Goal: Task Accomplishment & Management: Manage account settings

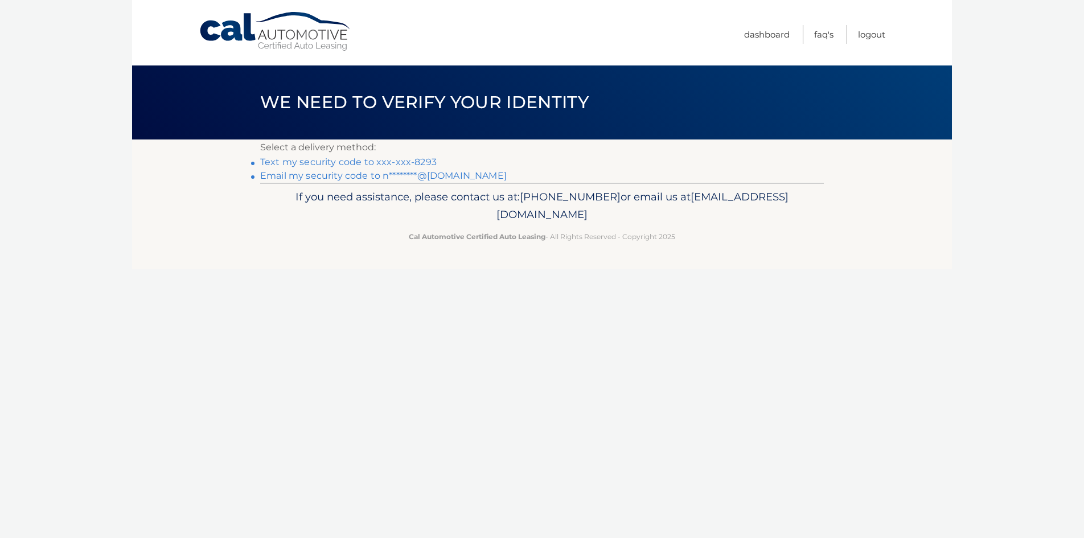
click at [362, 159] on link "Text my security code to xxx-xxx-8293" at bounding box center [348, 162] width 177 height 11
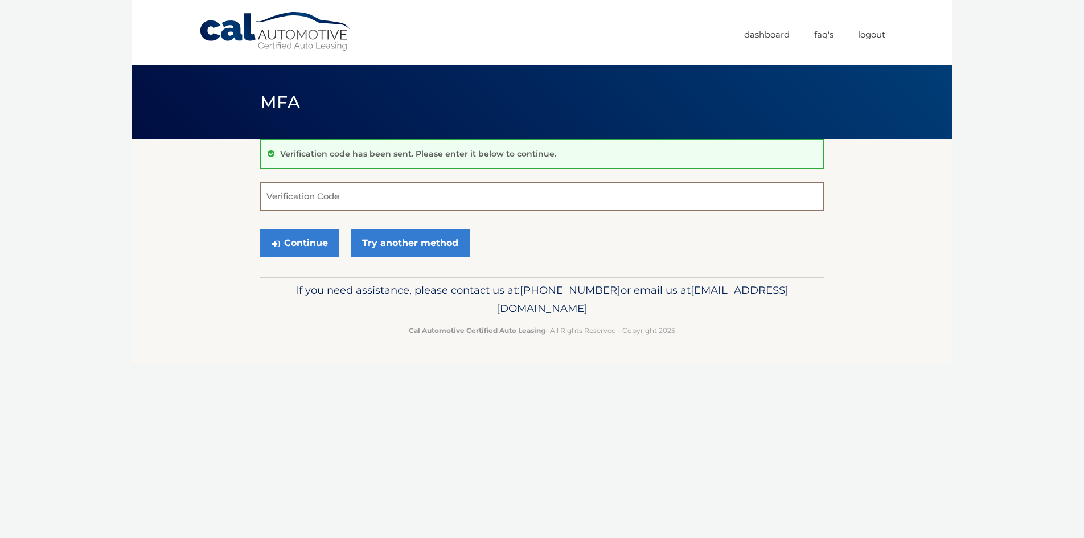
click at [312, 196] on input "Verification Code" at bounding box center [542, 196] width 564 height 28
type input "352068"
click at [298, 238] on button "Continue" at bounding box center [299, 243] width 79 height 28
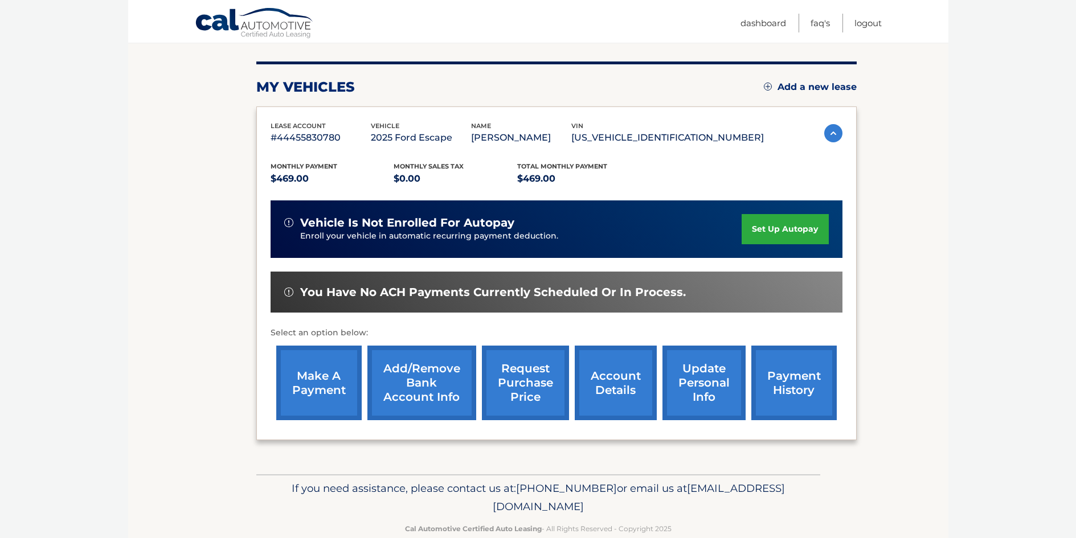
scroll to position [152, 0]
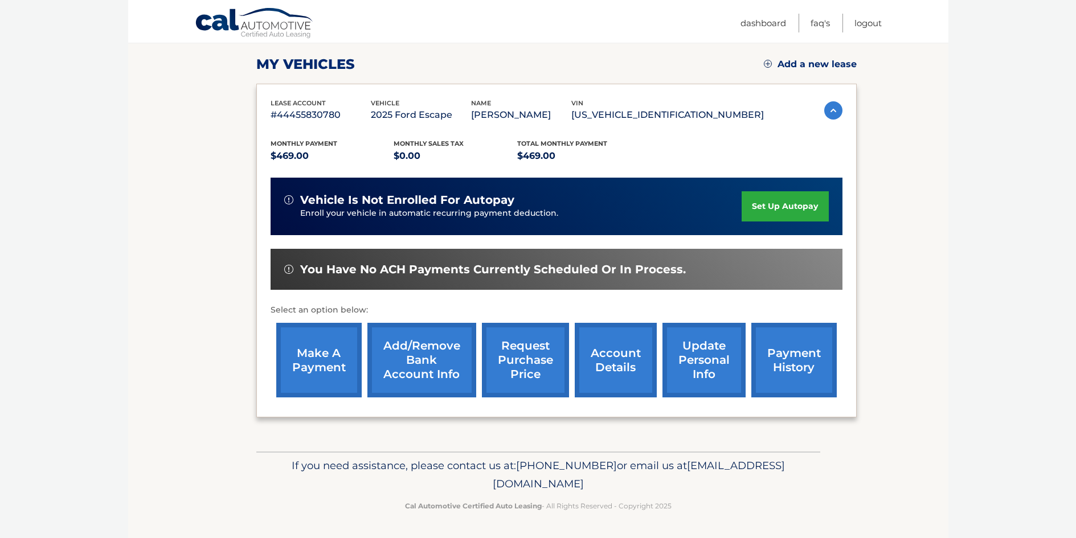
click at [306, 361] on link "make a payment" at bounding box center [318, 360] width 85 height 75
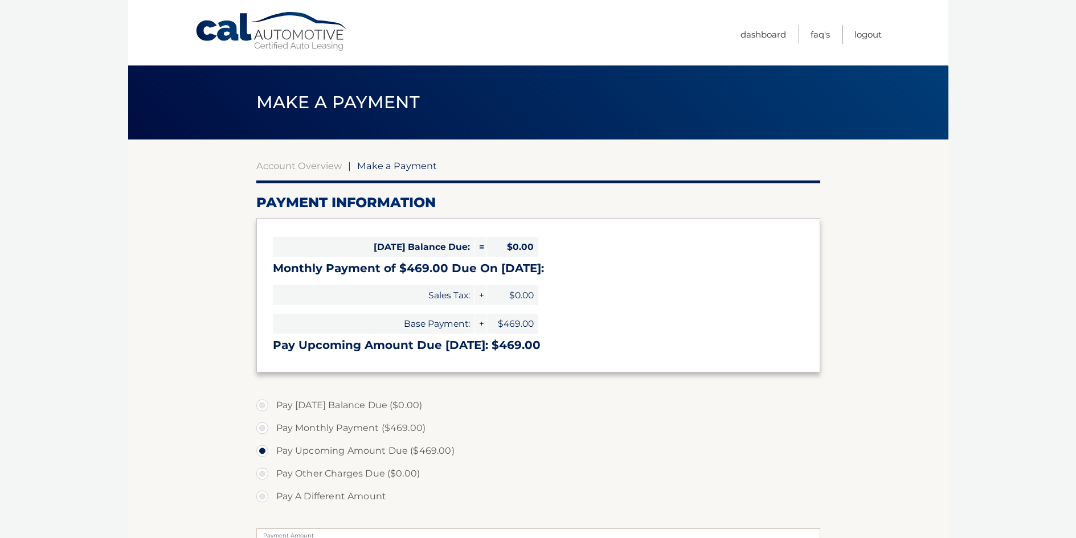
select select "MWM4M2ExYzItNjFhZi00Y2ViLWEzMmYtYWE5NTMzZjk3NDFj"
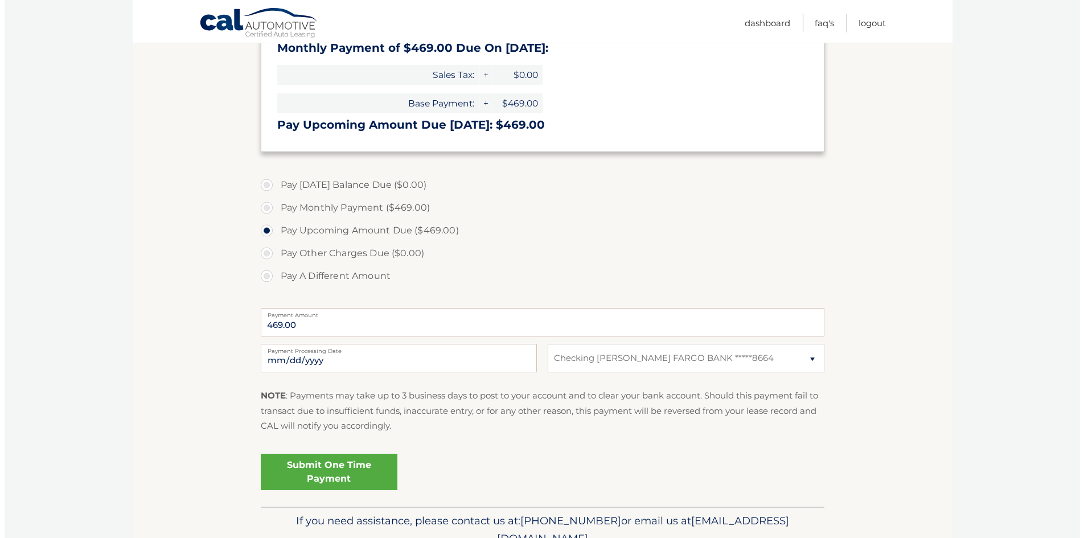
scroll to position [243, 0]
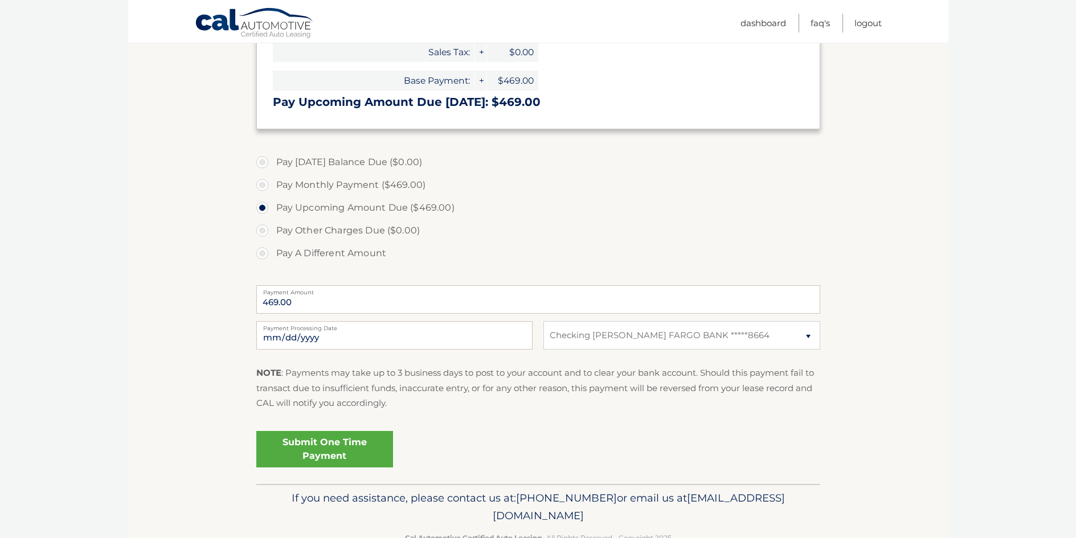
click at [341, 451] on link "Submit One Time Payment" at bounding box center [324, 449] width 137 height 36
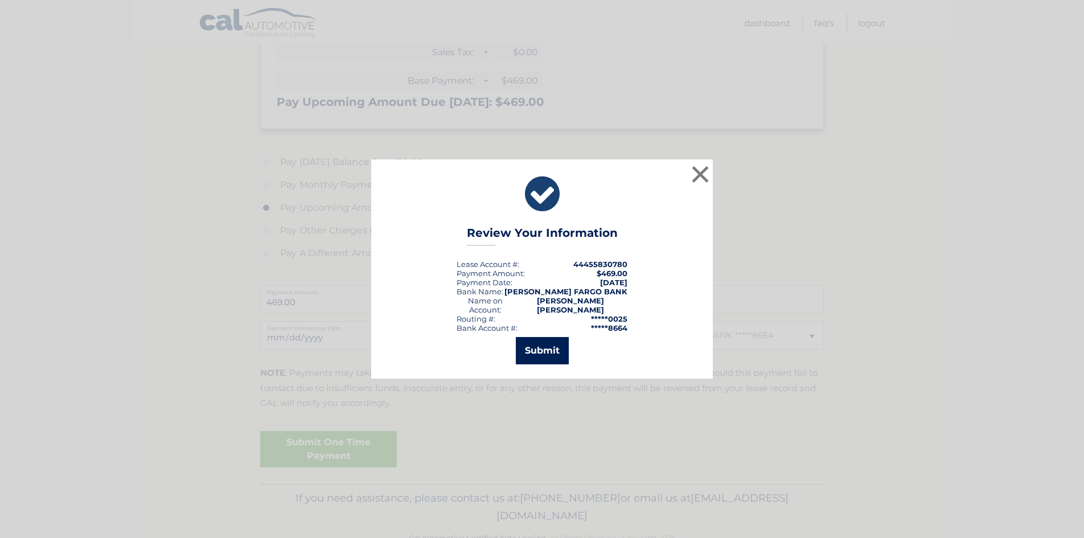
click at [545, 345] on button "Submit" at bounding box center [542, 350] width 53 height 27
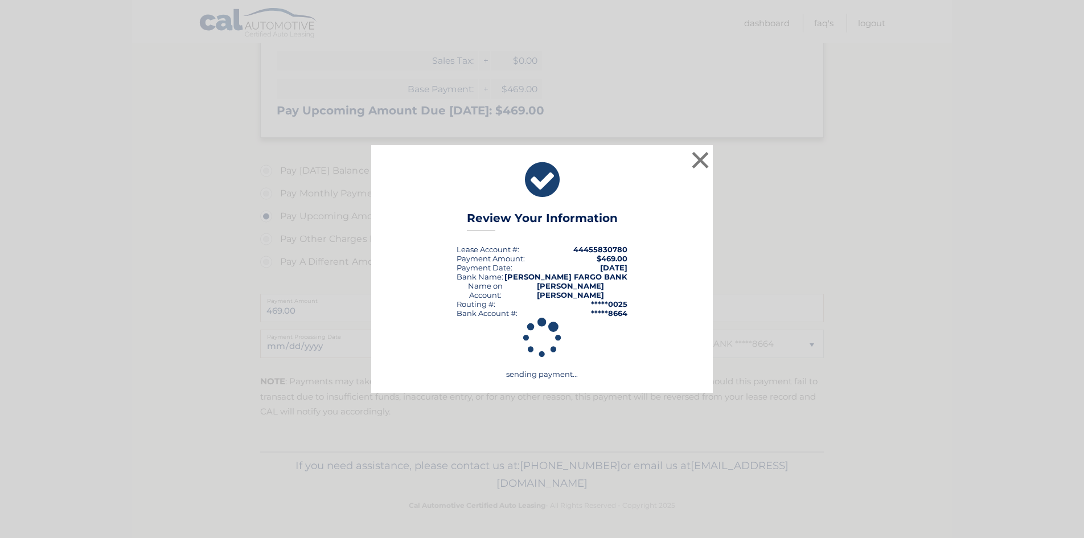
scroll to position [235, 0]
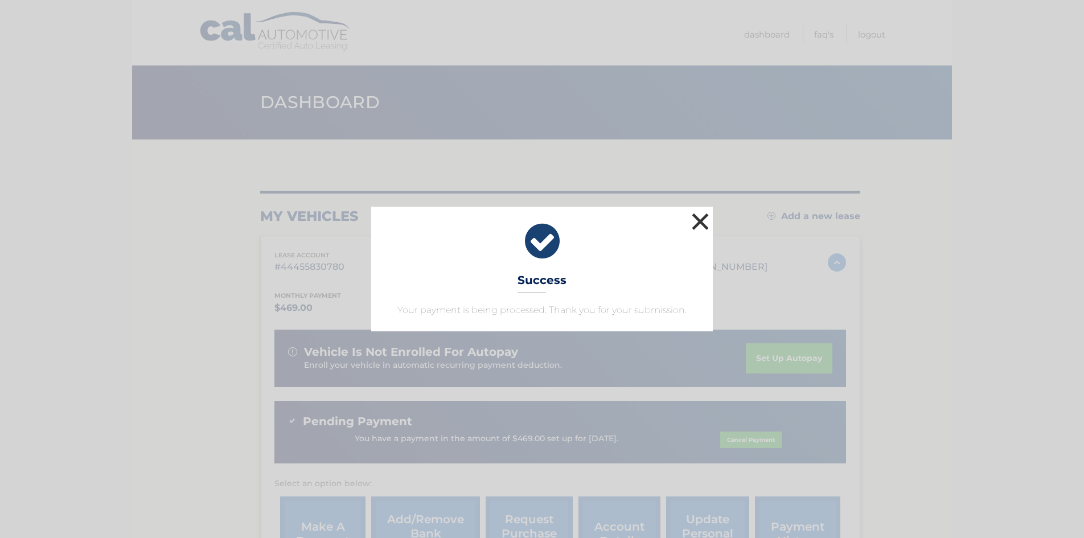
click at [698, 218] on button "×" at bounding box center [700, 221] width 23 height 23
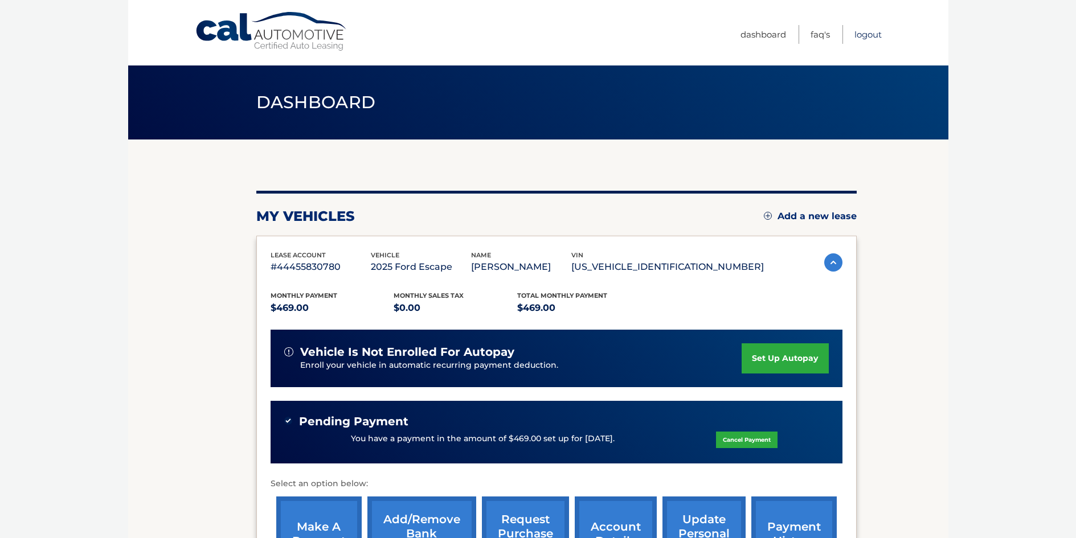
click at [865, 37] on link "Logout" at bounding box center [867, 34] width 27 height 19
